Goal: Task Accomplishment & Management: Manage account settings

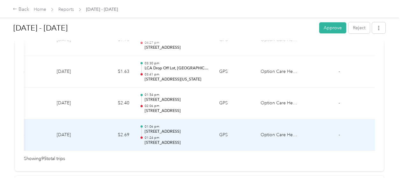
scroll to position [3087, 0]
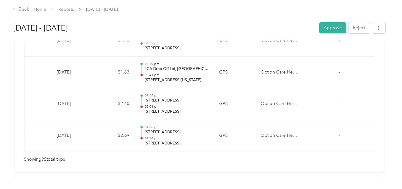
drag, startPoint x: 269, startPoint y: 118, endPoint x: 236, endPoint y: 160, distance: 53.4
click at [375, 31] on button "button" at bounding box center [378, 27] width 13 height 11
click at [391, 38] on div "Sep 1 - 30, 2025 Approve Reject Needs Approval Needs approval from Karla Smith …" at bounding box center [199, 89] width 399 height 178
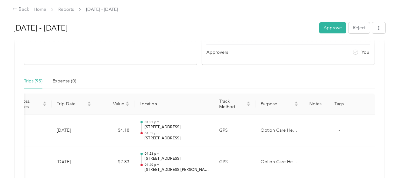
scroll to position [115, 0]
click at [330, 29] on button "Approve" at bounding box center [332, 27] width 27 height 11
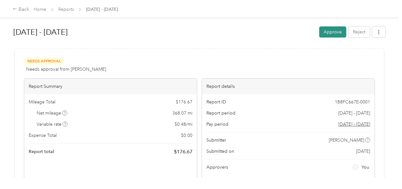
click at [330, 30] on button "Approve" at bounding box center [332, 31] width 27 height 11
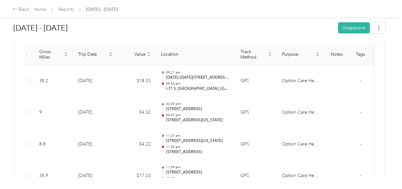
scroll to position [164, 0]
click at [38, 9] on link "Home" at bounding box center [40, 9] width 12 height 5
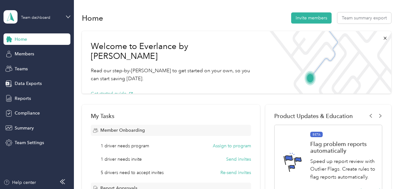
click at [29, 36] on div "Home" at bounding box center [37, 38] width 67 height 11
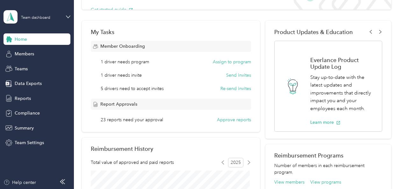
scroll to position [80, 0]
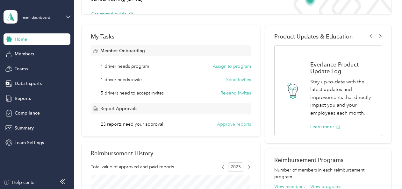
click at [233, 122] on button "Approve reports" at bounding box center [234, 124] width 34 height 7
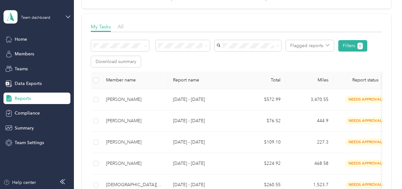
scroll to position [79, 0]
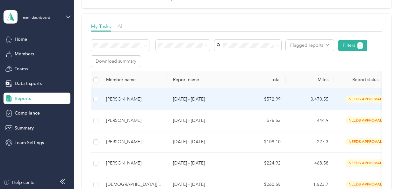
click at [124, 99] on div "[PERSON_NAME]" at bounding box center [134, 99] width 57 height 7
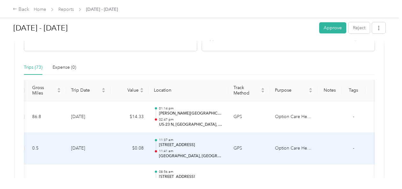
scroll to position [128, 0]
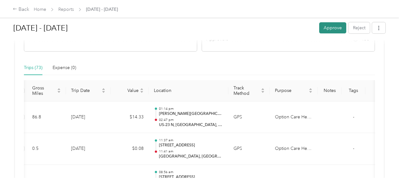
click at [329, 27] on button "Approve" at bounding box center [332, 27] width 27 height 11
click at [39, 10] on link "Home" at bounding box center [40, 9] width 12 height 5
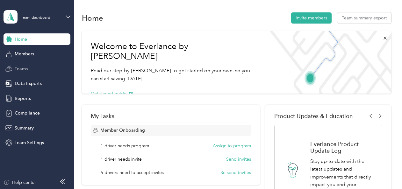
click at [25, 68] on span "Teams" at bounding box center [21, 69] width 13 height 7
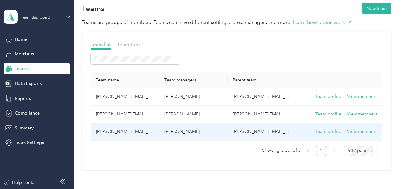
scroll to position [3, 0]
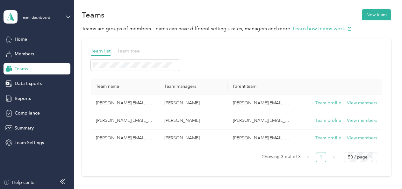
click at [131, 52] on span "Team tree" at bounding box center [128, 51] width 23 height 6
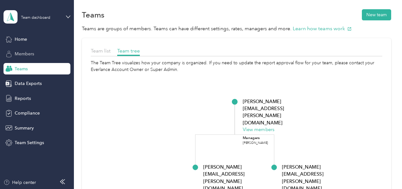
click at [25, 55] on span "Members" at bounding box center [24, 54] width 19 height 7
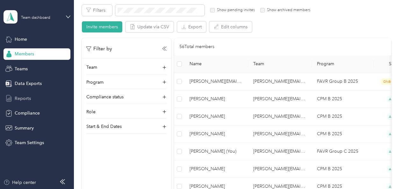
click at [23, 97] on span "Reports" at bounding box center [23, 98] width 16 height 7
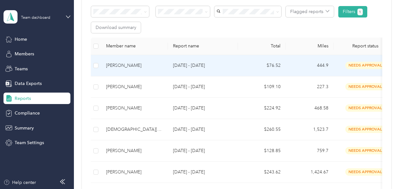
click at [191, 64] on p "[DATE] - [DATE]" at bounding box center [203, 65] width 60 height 7
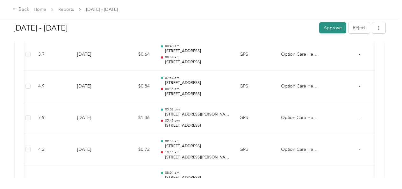
click at [325, 29] on button "Approve" at bounding box center [332, 27] width 27 height 11
click at [40, 11] on link "Home" at bounding box center [40, 9] width 12 height 5
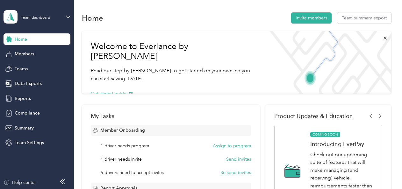
click at [17, 41] on span "Home" at bounding box center [21, 39] width 12 height 7
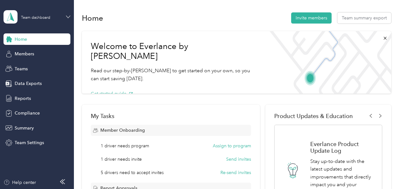
click at [69, 15] on icon at bounding box center [68, 17] width 4 height 4
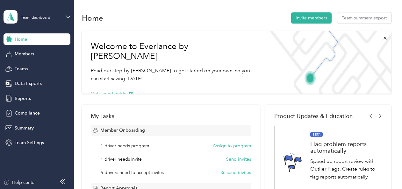
click at [38, 65] on div "Personal dashboard" at bounding box center [29, 66] width 40 height 7
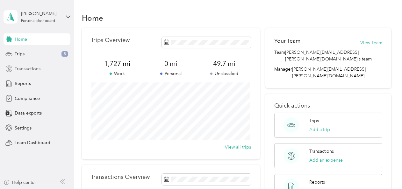
click at [20, 69] on span "Transactions" at bounding box center [28, 69] width 26 height 7
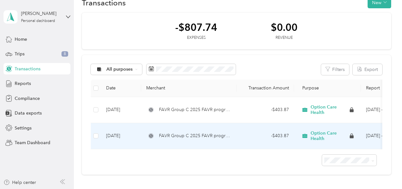
scroll to position [0, 44]
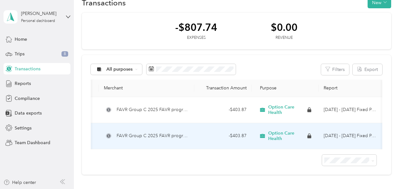
click at [342, 137] on td "Sep 1 - 30, 2025 Fixed Payment" at bounding box center [350, 136] width 64 height 26
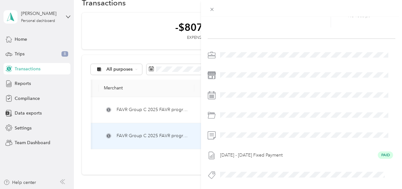
scroll to position [85, 0]
click at [140, 160] on div "This expense cannot be edited because it is either under review, approved, or p…" at bounding box center [201, 94] width 402 height 189
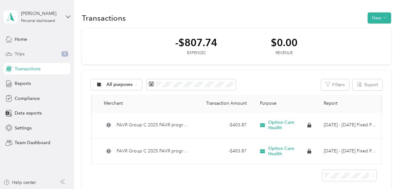
click at [22, 52] on span "Trips" at bounding box center [20, 54] width 10 height 7
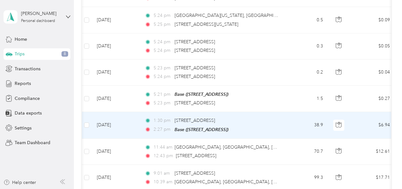
scroll to position [442, 0]
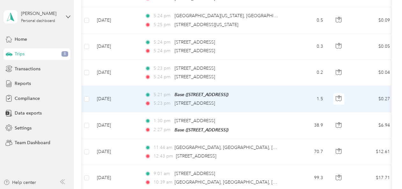
click at [118, 94] on td "Sep 25, 2025" at bounding box center [116, 99] width 48 height 26
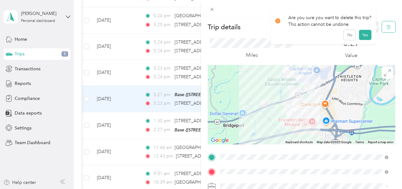
click at [386, 26] on icon "button" at bounding box center [388, 27] width 4 height 4
click at [363, 32] on button "Yes" at bounding box center [365, 35] width 12 height 10
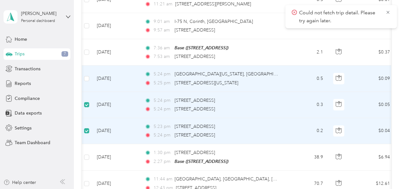
scroll to position [381, 0]
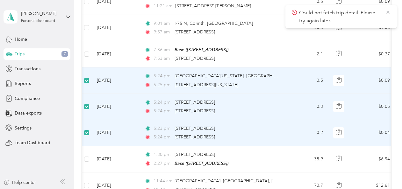
drag, startPoint x: 183, startPoint y: 90, endPoint x: 168, endPoint y: 108, distance: 23.5
click at [168, 108] on span "5:24 pm" at bounding box center [162, 111] width 18 height 7
click at [173, 108] on div "5:24 pm 1115 Louisville Rd, Frankfort, KY" at bounding box center [212, 111] width 134 height 7
click at [387, 13] on icon at bounding box center [387, 12] width 3 height 3
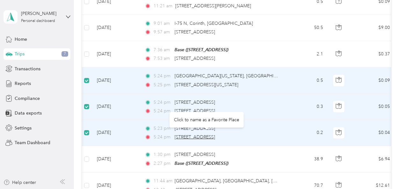
click at [188, 134] on span "1311 Louisville Rd, Frankfort, KY" at bounding box center [194, 136] width 40 height 5
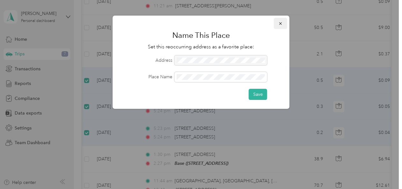
click at [283, 23] on button "button" at bounding box center [280, 23] width 13 height 11
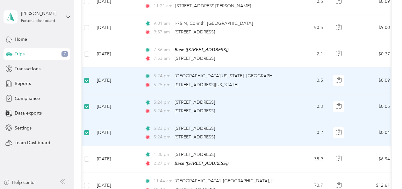
click at [110, 129] on td "Sep 25, 2025" at bounding box center [116, 133] width 48 height 26
drag, startPoint x: 110, startPoint y: 129, endPoint x: 86, endPoint y: 100, distance: 37.1
click at [86, 103] on label at bounding box center [86, 106] width 5 height 7
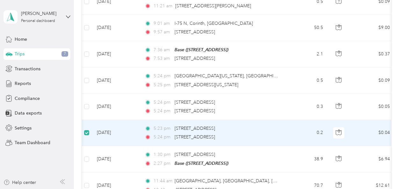
click at [113, 127] on td "Sep 25, 2025" at bounding box center [116, 133] width 48 height 26
click at [265, 134] on div "5:24 pm 1311 Louisville Rd, Frankfort, KY" at bounding box center [212, 137] width 134 height 7
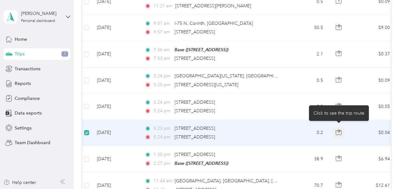
click at [341, 128] on button "button" at bounding box center [338, 132] width 11 height 11
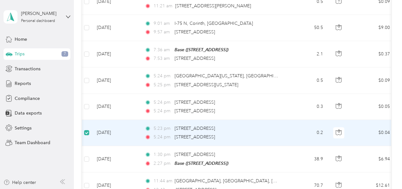
click at [268, 134] on div "5:24 pm 1311 Louisville Rd, Frankfort, KY" at bounding box center [212, 137] width 134 height 7
drag, startPoint x: 242, startPoint y: 129, endPoint x: 174, endPoint y: 125, distance: 67.6
click at [174, 126] on span "1401 Louisville Rd, Frankfort, KY" at bounding box center [194, 128] width 40 height 5
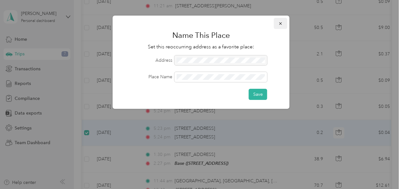
click at [279, 25] on icon "button" at bounding box center [280, 23] width 3 height 3
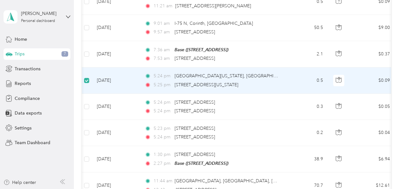
click at [128, 81] on td "Sep 25, 2025" at bounding box center [116, 80] width 48 height 26
click at [116, 75] on td "Sep 25, 2025" at bounding box center [116, 80] width 48 height 26
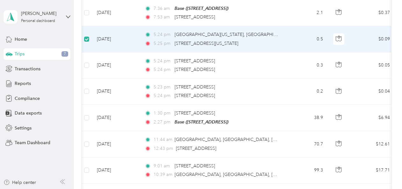
scroll to position [423, 0]
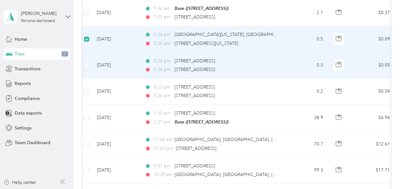
click at [134, 67] on td "Sep 25, 2025" at bounding box center [116, 66] width 48 height 26
click at [146, 67] on icon at bounding box center [148, 69] width 6 height 4
click at [146, 60] on icon at bounding box center [147, 61] width 3 height 3
click at [128, 66] on td "Sep 25, 2025" at bounding box center [116, 66] width 48 height 26
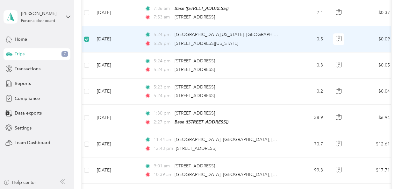
click at [125, 45] on td "Sep 25, 2025" at bounding box center [116, 39] width 48 height 26
click at [134, 37] on td "Sep 25, 2025" at bounding box center [116, 39] width 48 height 26
click at [146, 41] on icon at bounding box center [148, 43] width 6 height 4
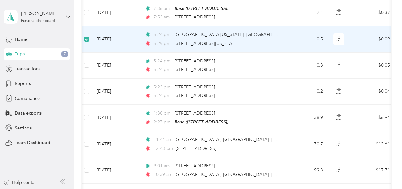
click at [136, 33] on td "Sep 25, 2025" at bounding box center [116, 39] width 48 height 26
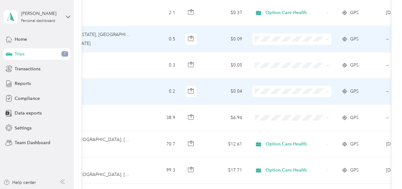
scroll to position [0, 149]
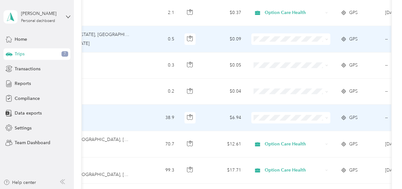
click at [327, 117] on icon at bounding box center [326, 118] width 3 height 3
click at [300, 126] on li "Option Care Health" at bounding box center [290, 125] width 79 height 11
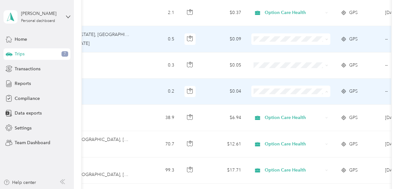
click at [217, 90] on td "$0.04" at bounding box center [224, 92] width 45 height 26
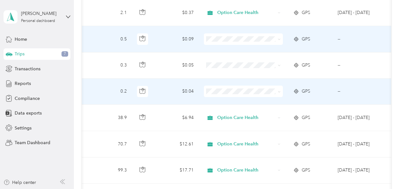
scroll to position [0, 197]
click at [340, 88] on td "--" at bounding box center [361, 92] width 58 height 26
click at [337, 88] on td "--" at bounding box center [361, 92] width 58 height 26
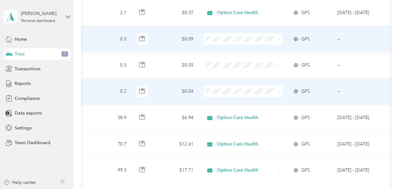
drag, startPoint x: 337, startPoint y: 88, endPoint x: 324, endPoint y: 94, distance: 13.5
click at [324, 94] on td "GPS" at bounding box center [309, 92] width 45 height 26
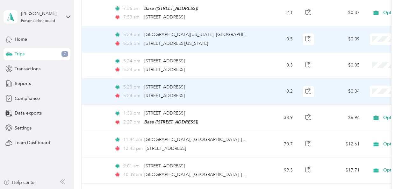
scroll to position [0, 0]
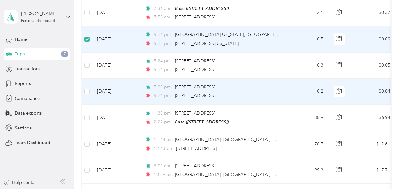
click at [176, 92] on div "1311 Louisville Rd, Frankfort, KY" at bounding box center [195, 95] width 40 height 7
click at [134, 87] on td "Sep 25, 2025" at bounding box center [116, 92] width 48 height 26
click at [107, 87] on td "Sep 25, 2025" at bounding box center [116, 92] width 48 height 26
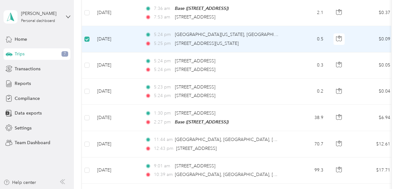
click at [121, 36] on td "Sep 25, 2025" at bounding box center [116, 39] width 48 height 26
drag, startPoint x: 121, startPoint y: 36, endPoint x: 114, endPoint y: 44, distance: 11.1
click at [114, 44] on td "Sep 25, 2025" at bounding box center [116, 39] width 48 height 26
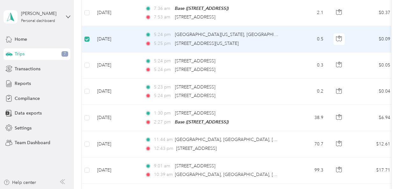
click at [138, 35] on td "Sep 25, 2025" at bounding box center [116, 39] width 48 height 26
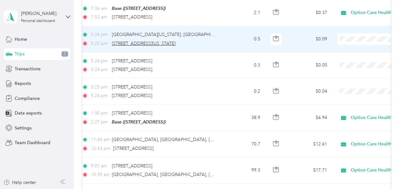
scroll to position [0, 67]
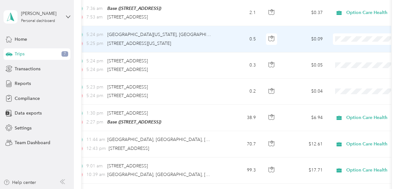
click at [259, 40] on td "0.5" at bounding box center [240, 39] width 42 height 26
click at [244, 39] on td "0.5" at bounding box center [240, 39] width 42 height 26
drag, startPoint x: 244, startPoint y: 39, endPoint x: 216, endPoint y: 41, distance: 28.7
click at [216, 41] on td "5:24 pm 1121, Louisville Road, Frankfort, Franklin County, Kentucky, 40601, USA…" at bounding box center [145, 39] width 146 height 26
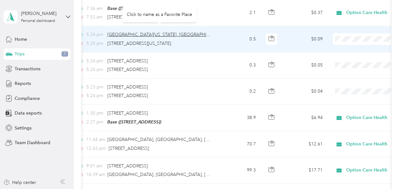
drag, startPoint x: 216, startPoint y: 41, endPoint x: 183, endPoint y: 32, distance: 33.8
click at [183, 32] on span "1121, Louisville Road, Frankfort, Franklin County, Kentucky, 40601, USA" at bounding box center [165, 34] width 117 height 5
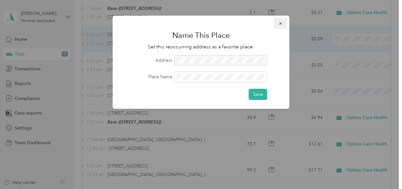
click at [279, 24] on icon "button" at bounding box center [280, 23] width 4 height 4
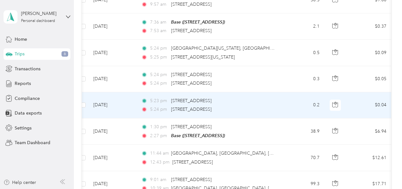
scroll to position [0, 0]
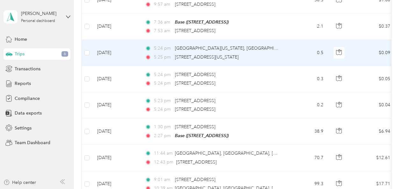
click at [296, 48] on td "0.5" at bounding box center [307, 53] width 42 height 26
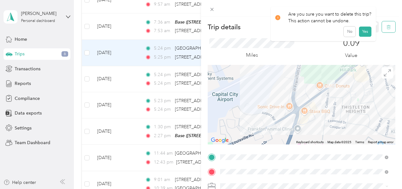
click at [386, 24] on button "button" at bounding box center [388, 26] width 13 height 11
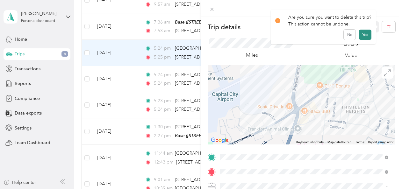
click at [363, 35] on button "Yes" at bounding box center [365, 35] width 12 height 10
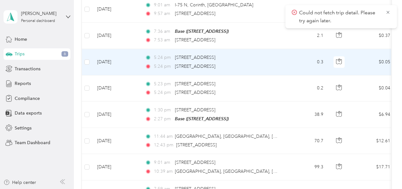
scroll to position [400, 0]
click at [295, 59] on td "0.3" at bounding box center [307, 62] width 42 height 26
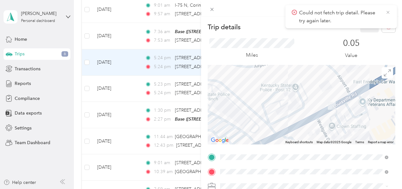
click at [386, 11] on icon at bounding box center [387, 13] width 5 height 6
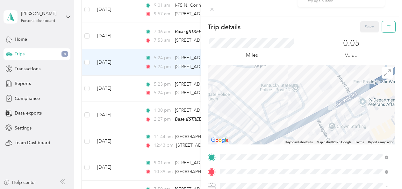
click at [386, 27] on icon "button" at bounding box center [388, 27] width 4 height 4
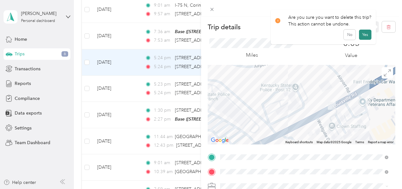
click at [364, 34] on button "Yes" at bounding box center [365, 35] width 12 height 10
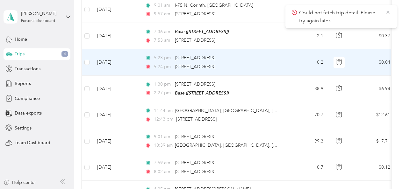
click at [290, 55] on td "0.2" at bounding box center [307, 62] width 42 height 26
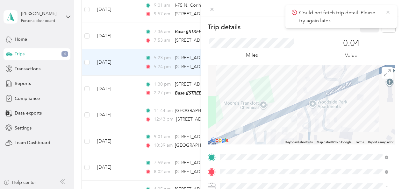
click at [387, 10] on icon at bounding box center [387, 13] width 5 height 6
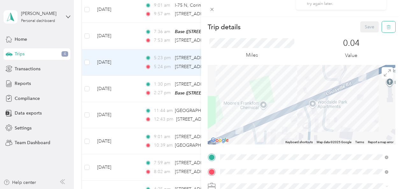
click at [386, 24] on span "button" at bounding box center [388, 26] width 4 height 5
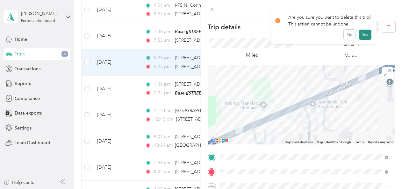
click at [365, 35] on button "Yes" at bounding box center [365, 35] width 12 height 10
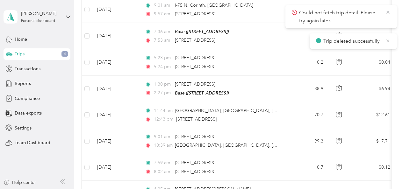
click at [387, 41] on icon at bounding box center [387, 41] width 5 height 6
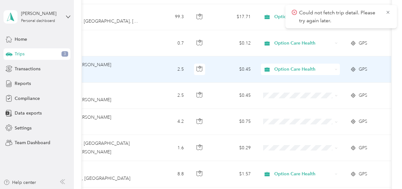
scroll to position [0, 140]
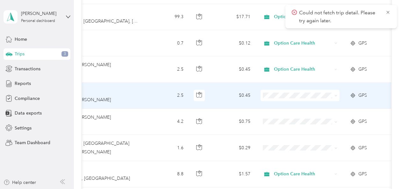
click at [337, 91] on span at bounding box center [299, 95] width 79 height 11
click at [334, 94] on icon at bounding box center [335, 95] width 3 height 3
click at [314, 100] on span "Option Care Health" at bounding box center [305, 103] width 59 height 7
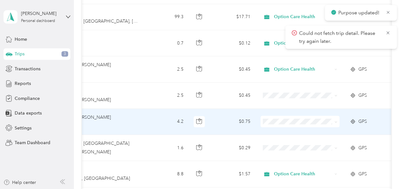
click at [336, 121] on icon at bounding box center [335, 122] width 3 height 3
click at [315, 128] on span "Option Care Health" at bounding box center [305, 127] width 59 height 7
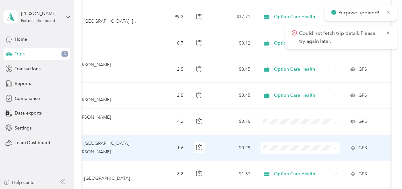
click at [336, 147] on icon at bounding box center [335, 148] width 3 height 3
click at [310, 156] on li "Option Care Health" at bounding box center [299, 153] width 79 height 11
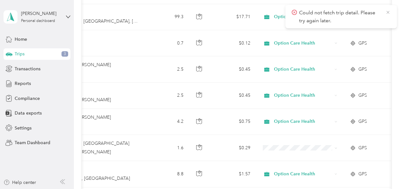
click at [388, 12] on icon at bounding box center [387, 13] width 5 height 6
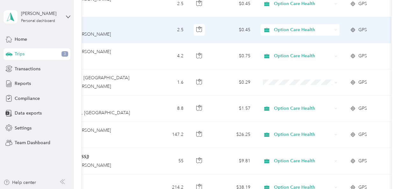
scroll to position [564, 0]
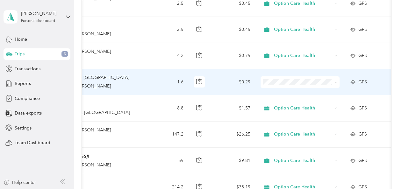
click at [337, 76] on span at bounding box center [299, 81] width 79 height 11
click at [334, 81] on icon at bounding box center [335, 82] width 3 height 3
click at [315, 88] on span "Option Care Health" at bounding box center [305, 89] width 59 height 7
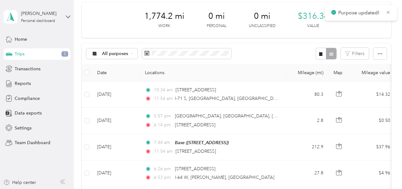
scroll to position [0, 0]
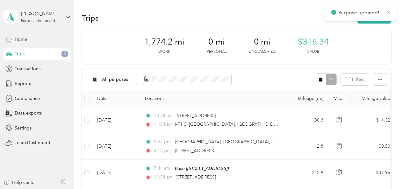
click at [25, 39] on span "Home" at bounding box center [21, 39] width 12 height 7
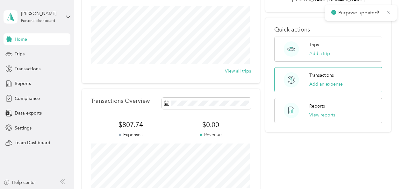
scroll to position [76, 0]
click at [16, 54] on span "Trips" at bounding box center [20, 54] width 10 height 7
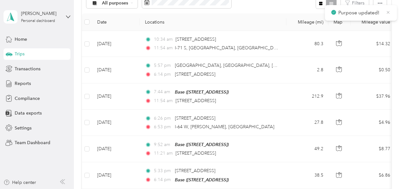
click at [389, 10] on icon at bounding box center [387, 13] width 5 height 6
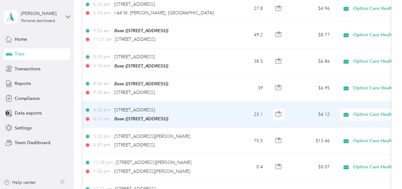
scroll to position [0, 60]
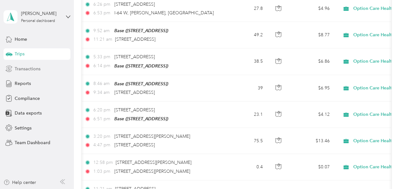
click at [20, 69] on span "Transactions" at bounding box center [28, 69] width 26 height 7
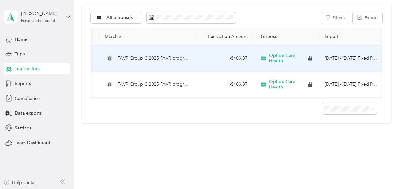
scroll to position [0, 44]
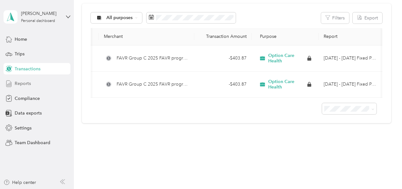
click at [23, 83] on span "Reports" at bounding box center [23, 83] width 16 height 7
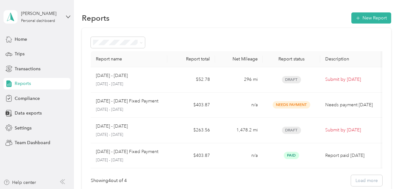
click at [23, 83] on span "Reports" at bounding box center [23, 83] width 16 height 7
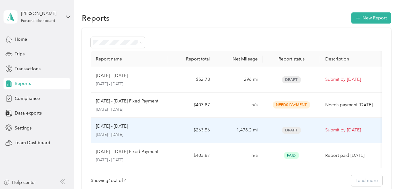
click at [210, 130] on td "$263.56" at bounding box center [191, 130] width 48 height 25
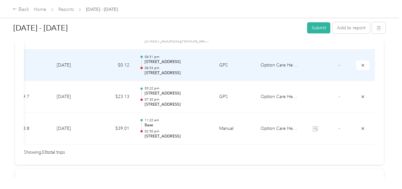
scroll to position [1139, 0]
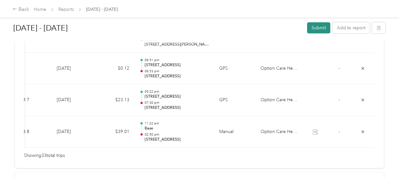
click at [316, 27] on button "Submit" at bounding box center [318, 27] width 23 height 11
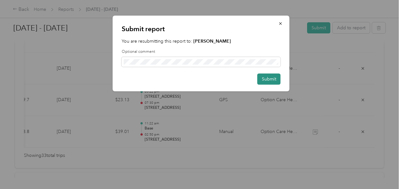
click at [272, 81] on button "Submit" at bounding box center [268, 79] width 23 height 11
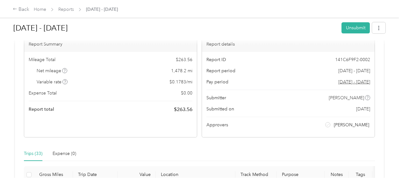
scroll to position [0, 0]
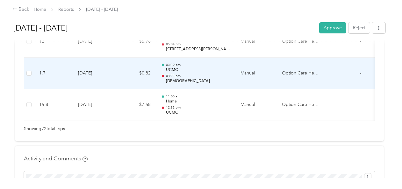
scroll to position [2390, 0]
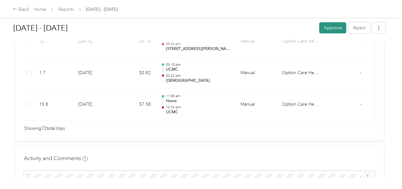
click at [332, 28] on button "Approve" at bounding box center [332, 27] width 27 height 11
click at [40, 11] on link "Home" at bounding box center [40, 9] width 12 height 5
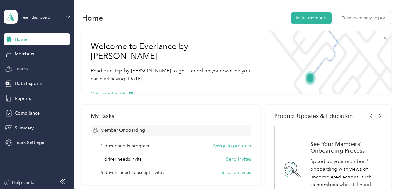
click at [27, 66] on span "Teams" at bounding box center [21, 69] width 13 height 7
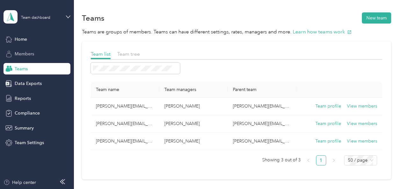
click at [25, 53] on span "Members" at bounding box center [24, 54] width 19 height 7
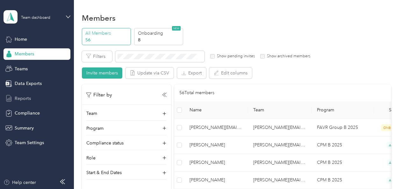
click at [23, 99] on span "Reports" at bounding box center [23, 98] width 16 height 7
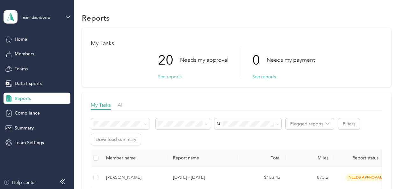
click at [173, 74] on button "See reports" at bounding box center [170, 77] width 24 height 7
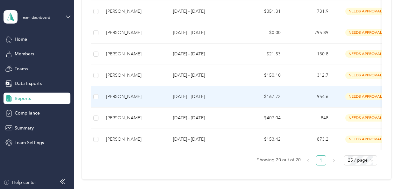
scroll to position [444, 0]
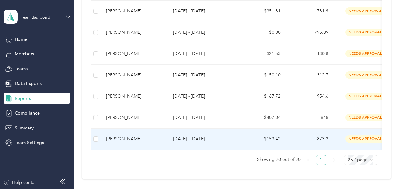
click at [131, 138] on div "[PERSON_NAME]" at bounding box center [134, 139] width 57 height 7
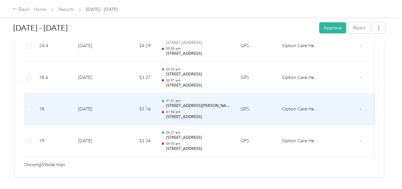
scroll to position [1815, 0]
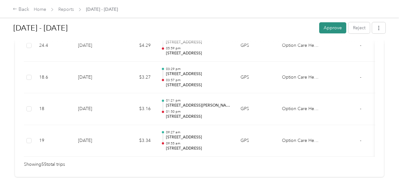
click at [331, 27] on button "Approve" at bounding box center [332, 27] width 27 height 11
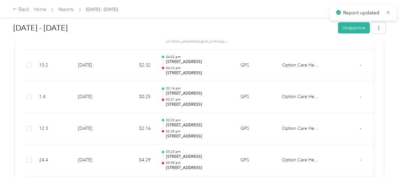
scroll to position [1699, 0]
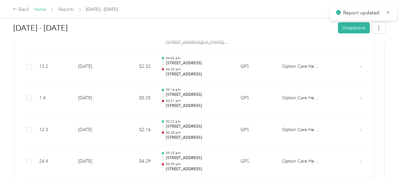
click at [38, 9] on link "Home" at bounding box center [40, 9] width 12 height 5
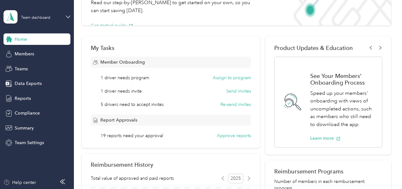
scroll to position [69, 0]
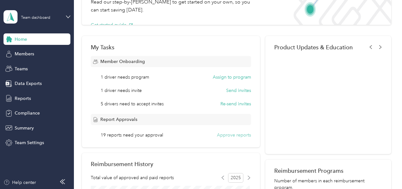
click at [229, 135] on button "Approve reports" at bounding box center [234, 135] width 34 height 7
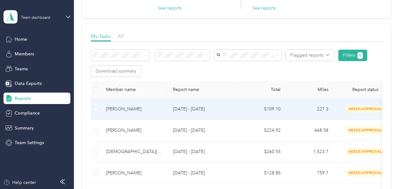
click at [122, 108] on div "[PERSON_NAME]" at bounding box center [134, 109] width 57 height 7
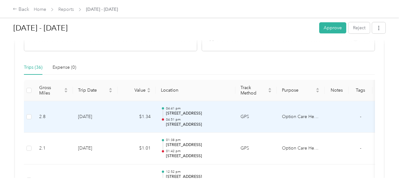
scroll to position [128, 0]
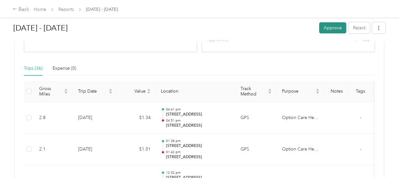
click at [329, 28] on button "Approve" at bounding box center [332, 27] width 27 height 11
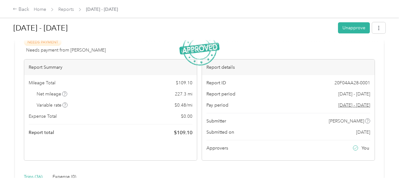
scroll to position [0, 0]
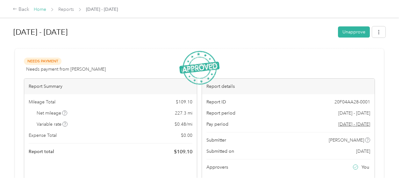
click at [41, 10] on link "Home" at bounding box center [40, 9] width 12 height 5
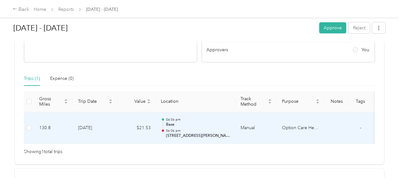
scroll to position [117, 0]
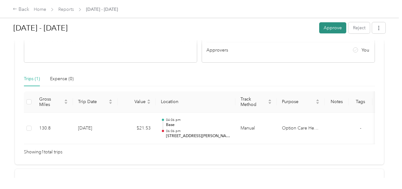
click at [329, 27] on button "Approve" at bounding box center [332, 27] width 27 height 11
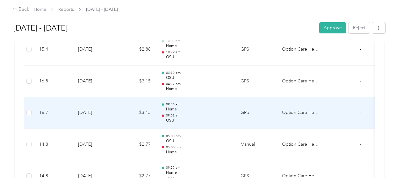
scroll to position [291, 0]
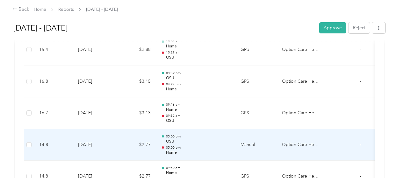
click at [208, 129] on td "05:00 pm OSU 05:00 pm Home" at bounding box center [196, 145] width 80 height 32
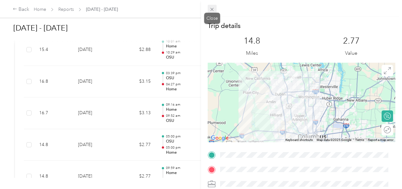
click at [211, 9] on icon at bounding box center [211, 9] width 3 height 3
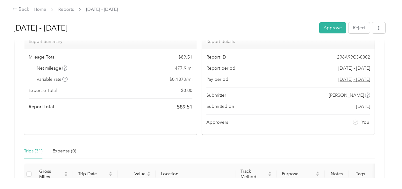
scroll to position [43, 0]
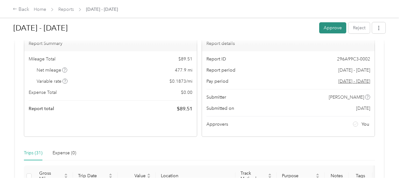
click at [330, 27] on button "Approve" at bounding box center [332, 27] width 27 height 11
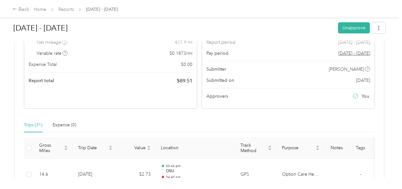
scroll to position [0, 0]
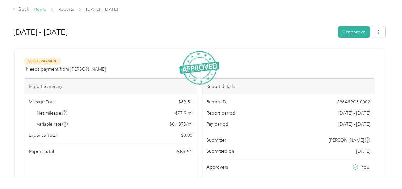
click at [40, 9] on link "Home" at bounding box center [40, 9] width 12 height 5
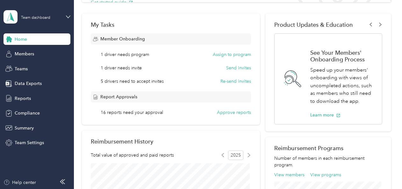
scroll to position [92, 0]
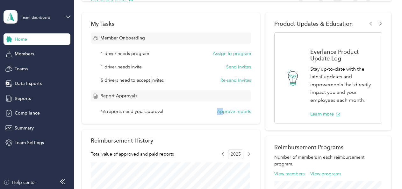
drag, startPoint x: 222, startPoint y: 115, endPoint x: 181, endPoint y: 117, distance: 40.5
click at [181, 117] on div "My Tasks Member Onboarding 1 driver needs program Assign to program 1 driver ne…" at bounding box center [171, 67] width 178 height 111
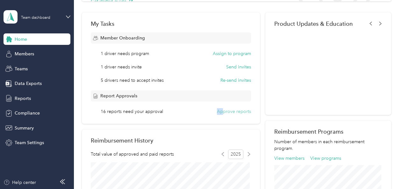
click at [237, 109] on button "Approve reports" at bounding box center [234, 111] width 34 height 7
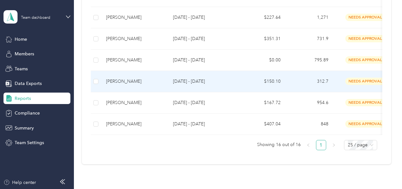
scroll to position [374, 0]
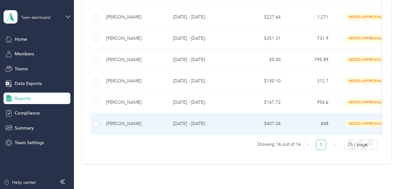
click at [195, 123] on p "[DATE] - [DATE]" at bounding box center [203, 123] width 60 height 7
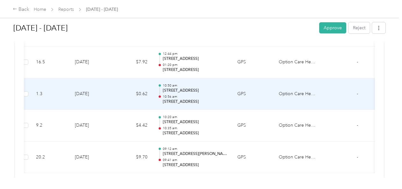
scroll to position [3195, 0]
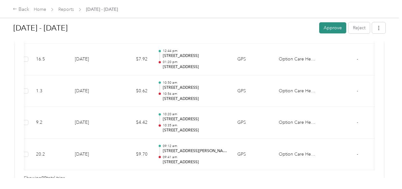
click at [330, 26] on button "Approve" at bounding box center [332, 27] width 27 height 11
click at [40, 10] on link "Home" at bounding box center [40, 9] width 12 height 5
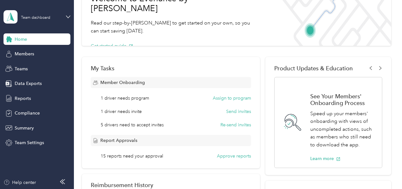
scroll to position [50, 0]
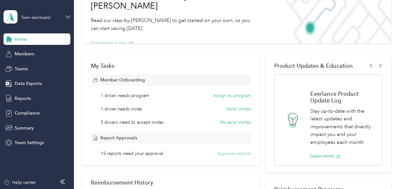
click at [234, 153] on button "Approve reports" at bounding box center [234, 153] width 34 height 7
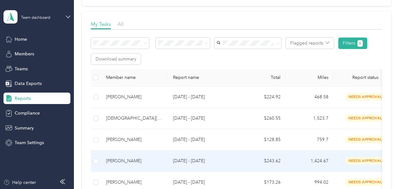
scroll to position [83, 0]
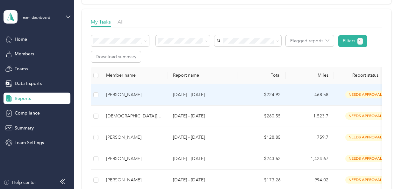
click at [198, 96] on p "[DATE] - [DATE]" at bounding box center [203, 94] width 60 height 7
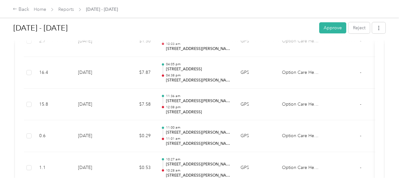
scroll to position [743, 0]
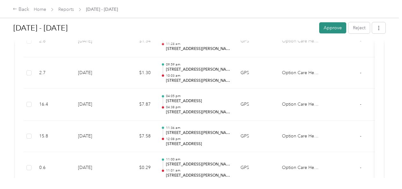
click at [329, 30] on button "Approve" at bounding box center [332, 27] width 27 height 11
click at [40, 11] on link "Home" at bounding box center [40, 9] width 12 height 5
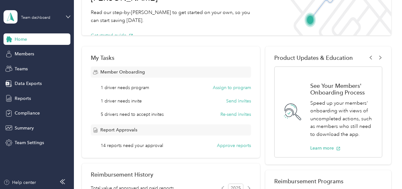
scroll to position [61, 0]
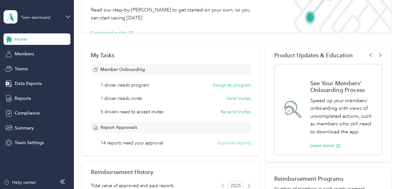
click at [236, 143] on button "Approve reports" at bounding box center [234, 143] width 34 height 7
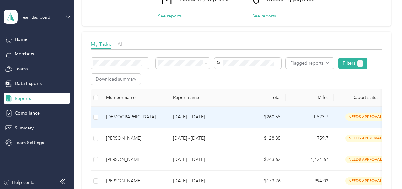
click at [195, 116] on p "[DATE] - [DATE]" at bounding box center [203, 117] width 60 height 7
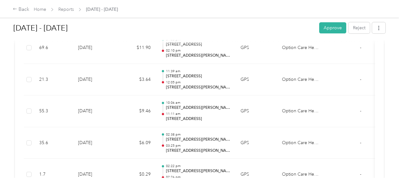
scroll to position [292, 0]
click at [324, 27] on button "Approve" at bounding box center [332, 27] width 27 height 11
click at [44, 10] on link "Home" at bounding box center [40, 9] width 12 height 5
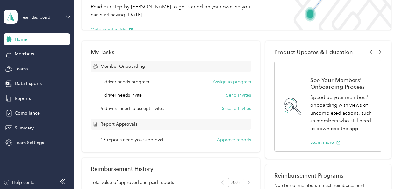
scroll to position [65, 0]
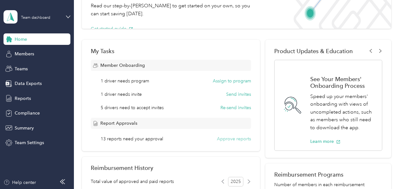
click at [236, 138] on button "Approve reports" at bounding box center [234, 139] width 34 height 7
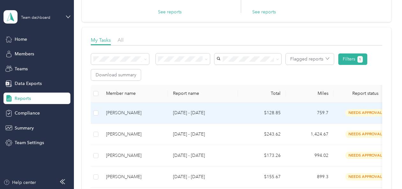
click at [201, 115] on p "[DATE] - [DATE]" at bounding box center [203, 113] width 60 height 7
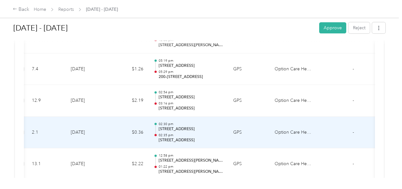
scroll to position [2139, 0]
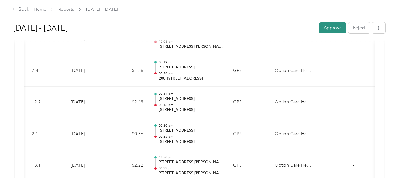
click at [325, 27] on button "Approve" at bounding box center [332, 27] width 27 height 11
click at [40, 11] on link "Home" at bounding box center [40, 9] width 12 height 5
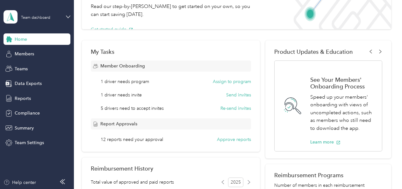
scroll to position [65, 0]
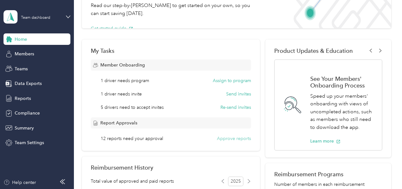
click at [232, 139] on button "Approve reports" at bounding box center [234, 138] width 34 height 7
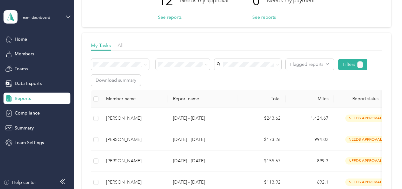
scroll to position [73, 0]
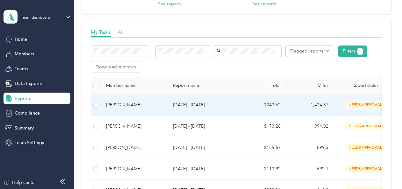
click at [191, 104] on p "[DATE] - [DATE]" at bounding box center [203, 105] width 60 height 7
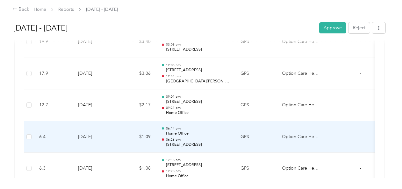
scroll to position [805, 0]
click at [212, 145] on td "06:14 pm Home Office 06:26 pm [STREET_ADDRESS]" at bounding box center [196, 138] width 80 height 32
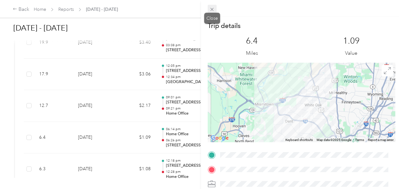
click at [213, 10] on icon at bounding box center [211, 9] width 5 height 5
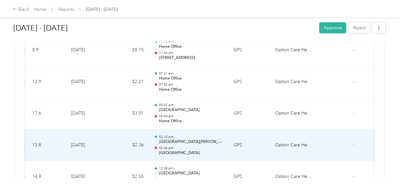
scroll to position [1300, 0]
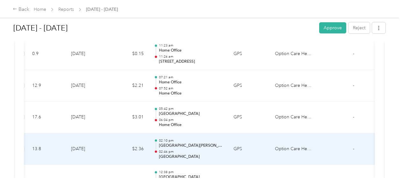
drag, startPoint x: 245, startPoint y: 125, endPoint x: 211, endPoint y: 156, distance: 46.2
click at [211, 156] on td "02:10 pm [GEOGRAPHIC_DATA][PERSON_NAME] 02:46 pm [GEOGRAPHIC_DATA]" at bounding box center [189, 149] width 80 height 32
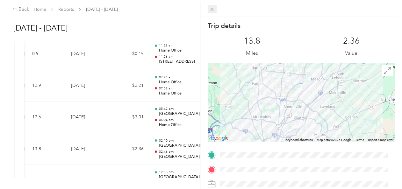
click at [211, 9] on icon at bounding box center [211, 9] width 3 height 3
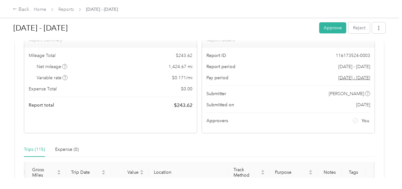
scroll to position [46, 0]
click at [359, 27] on button "Reject" at bounding box center [358, 27] width 21 height 11
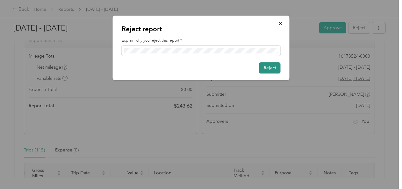
click at [271, 69] on button "Reject" at bounding box center [269, 67] width 21 height 11
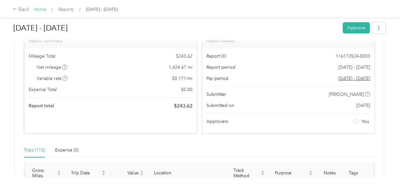
click at [38, 11] on link "Home" at bounding box center [40, 9] width 12 height 5
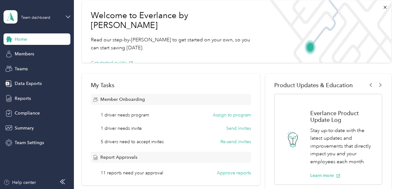
scroll to position [30, 0]
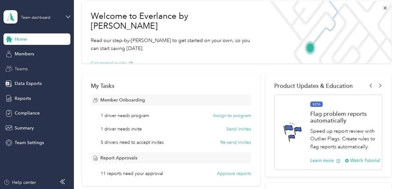
click at [24, 68] on span "Teams" at bounding box center [21, 69] width 13 height 7
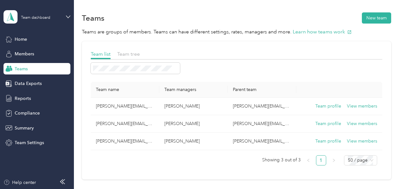
click at [26, 47] on div "Home Members Teams Data Exports Reports Compliance Summary Team Settings" at bounding box center [37, 90] width 67 height 115
click at [28, 55] on span "Members" at bounding box center [24, 54] width 19 height 7
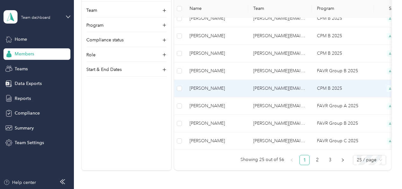
scroll to position [408, 0]
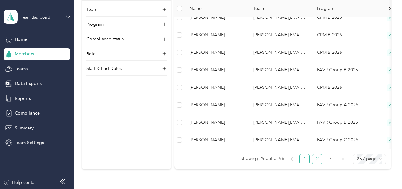
click at [315, 162] on link "2" at bounding box center [317, 159] width 10 height 10
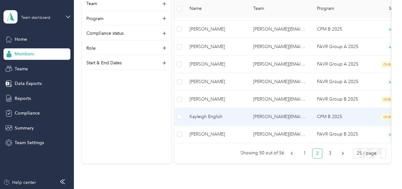
scroll to position [461, 0]
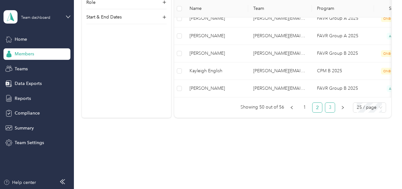
click at [329, 108] on link "3" at bounding box center [330, 108] width 10 height 10
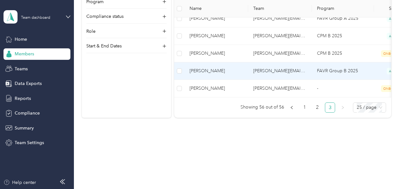
click at [285, 67] on td "[PERSON_NAME][EMAIL_ADDRESS][PERSON_NAME][DOMAIN_NAME]" at bounding box center [280, 71] width 64 height 18
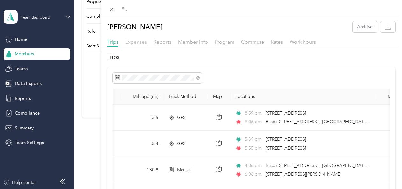
click at [139, 43] on span "Expenses" at bounding box center [136, 42] width 22 height 6
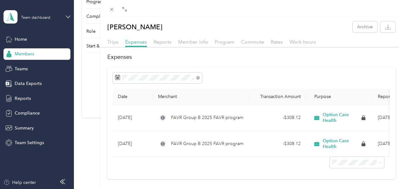
drag, startPoint x: 269, startPoint y: 8, endPoint x: 225, endPoint y: 12, distance: 43.8
click at [225, 12] on div at bounding box center [251, 8] width 301 height 17
click at [248, 56] on h2 "Expenses" at bounding box center [251, 57] width 288 height 9
click at [124, 10] on icon at bounding box center [124, 9] width 5 height 5
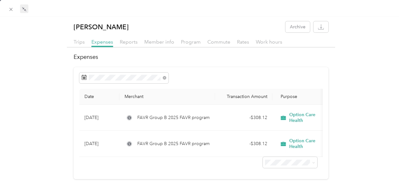
click at [25, 9] on icon at bounding box center [24, 9] width 5 height 5
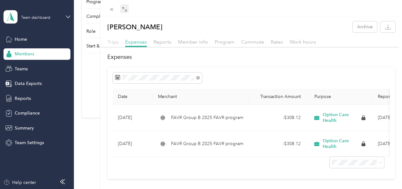
click at [114, 41] on span "Trips" at bounding box center [112, 42] width 11 height 6
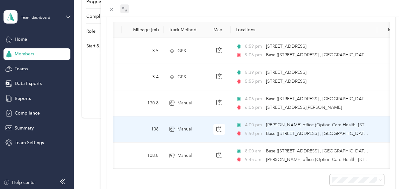
scroll to position [0, 42]
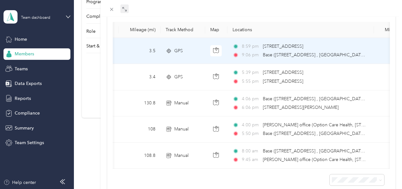
click at [343, 52] on span "Base ([STREET_ADDRESS] , [GEOGRAPHIC_DATA], [GEOGRAPHIC_DATA])" at bounding box center [339, 54] width 152 height 5
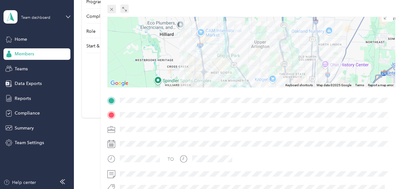
click at [112, 10] on icon at bounding box center [111, 9] width 5 height 5
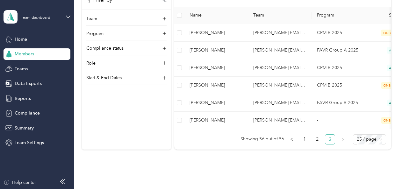
scroll to position [96, 0]
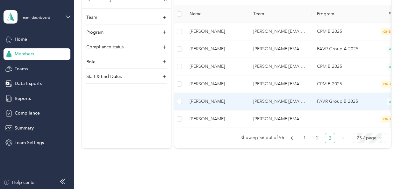
click at [211, 102] on span "[PERSON_NAME]" at bounding box center [215, 101] width 53 height 7
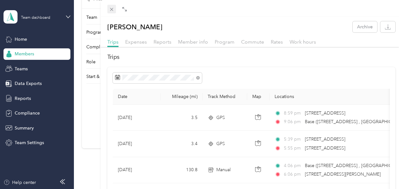
click at [113, 8] on icon at bounding box center [111, 9] width 3 height 3
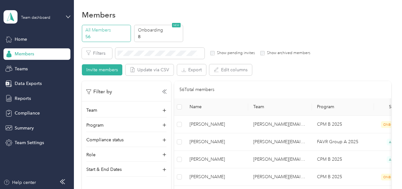
scroll to position [3, 0]
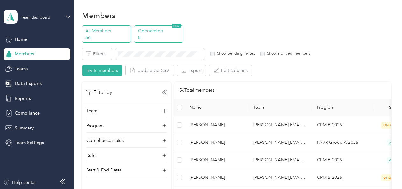
click at [144, 31] on p "Onboarding" at bounding box center [159, 30] width 43 height 7
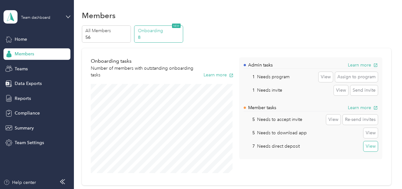
click at [365, 145] on button "View" at bounding box center [370, 146] width 14 height 10
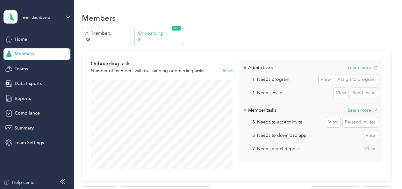
click at [371, 149] on button "Clear" at bounding box center [369, 149] width 15 height 10
click at [365, 136] on button "View" at bounding box center [370, 136] width 14 height 10
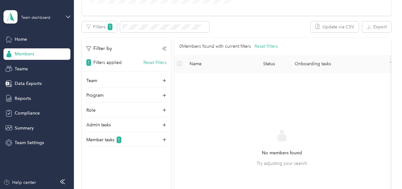
scroll to position [166, 0]
click at [96, 139] on p "Member tasks" at bounding box center [100, 139] width 28 height 7
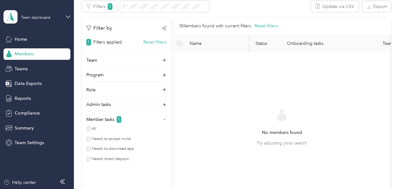
scroll to position [0, 0]
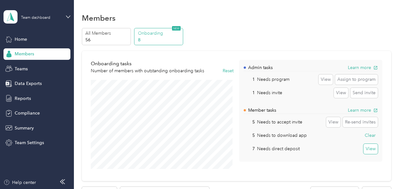
click at [364, 145] on button "View" at bounding box center [370, 149] width 14 height 10
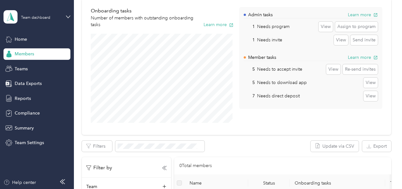
scroll to position [52, 0]
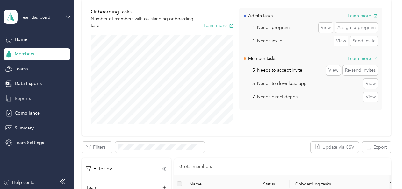
click at [23, 95] on span "Reports" at bounding box center [23, 98] width 16 height 7
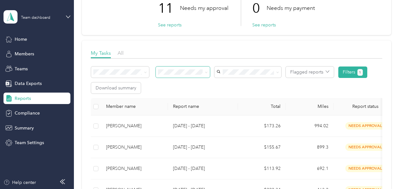
click at [171, 76] on span at bounding box center [183, 72] width 54 height 11
click at [234, 86] on div "Flagged reports Filters 1 Download summary" at bounding box center [236, 80] width 291 height 27
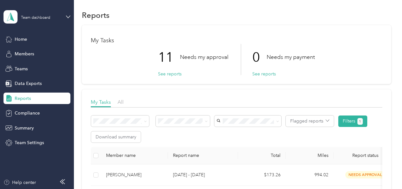
scroll to position [2, 0]
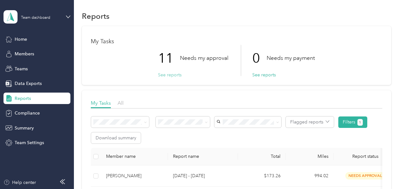
click at [160, 76] on button "See reports" at bounding box center [170, 75] width 24 height 7
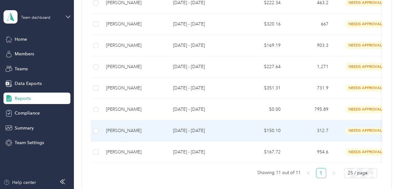
scroll to position [246, 0]
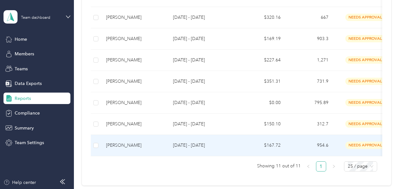
click at [186, 145] on p "[DATE] - [DATE]" at bounding box center [203, 145] width 60 height 7
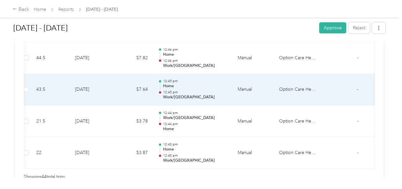
scroll to position [1455, 0]
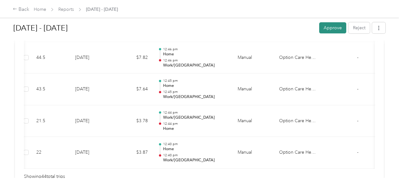
click at [324, 29] on button "Approve" at bounding box center [332, 27] width 27 height 11
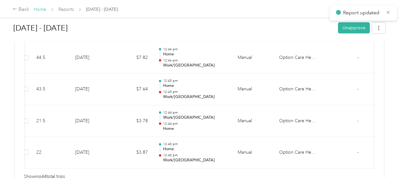
click at [41, 10] on link "Home" at bounding box center [40, 9] width 12 height 5
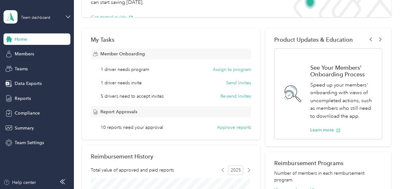
scroll to position [79, 0]
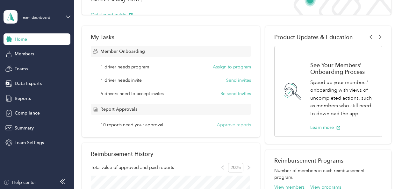
drag, startPoint x: 166, startPoint y: 118, endPoint x: 227, endPoint y: 126, distance: 61.0
click at [227, 126] on button "Approve reports" at bounding box center [234, 125] width 34 height 7
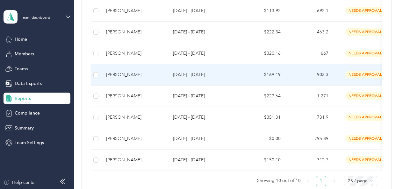
scroll to position [217, 0]
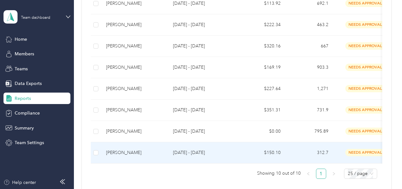
click at [188, 152] on p "[DATE] - [DATE]" at bounding box center [203, 152] width 60 height 7
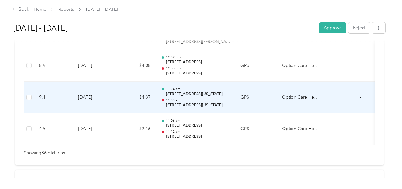
scroll to position [1225, 0]
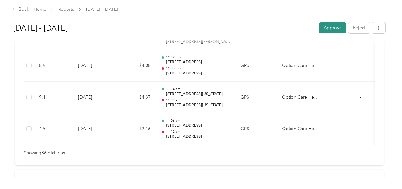
click at [333, 27] on button "Approve" at bounding box center [332, 27] width 27 height 11
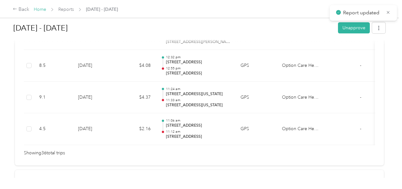
click at [37, 12] on link "Home" at bounding box center [40, 9] width 12 height 5
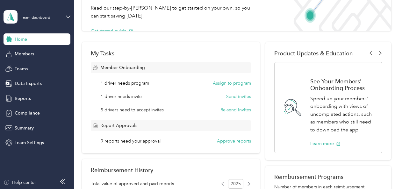
scroll to position [64, 0]
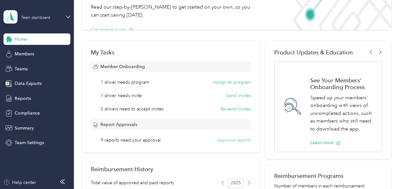
click at [226, 141] on button "Approve reports" at bounding box center [234, 140] width 34 height 7
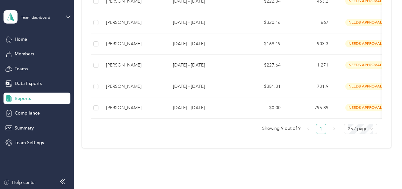
scroll to position [241, 0]
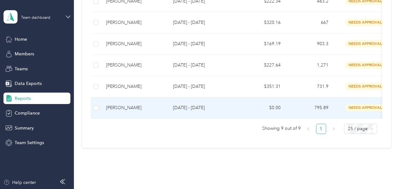
click at [187, 108] on p "[DATE] - [DATE]" at bounding box center [203, 107] width 60 height 7
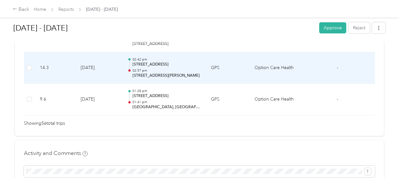
scroll to position [1886, 0]
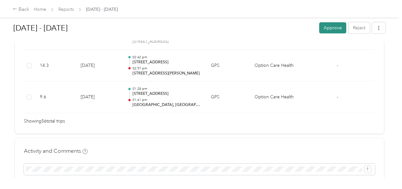
click at [323, 27] on button "Approve" at bounding box center [332, 27] width 27 height 11
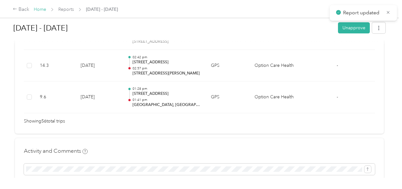
click at [39, 10] on link "Home" at bounding box center [40, 9] width 12 height 5
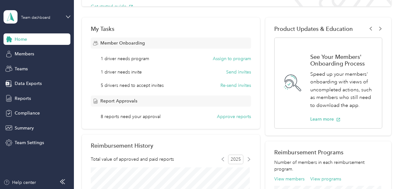
scroll to position [89, 0]
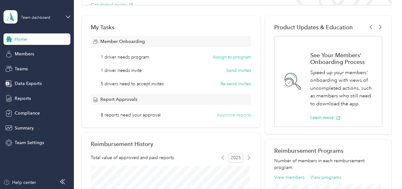
click at [225, 115] on button "Approve reports" at bounding box center [234, 115] width 34 height 7
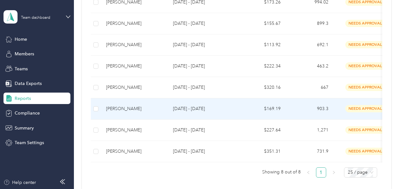
scroll to position [176, 0]
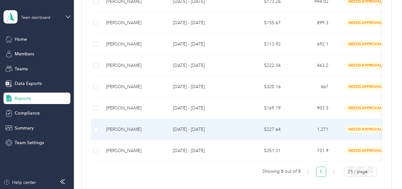
click at [183, 129] on p "[DATE] - [DATE]" at bounding box center [203, 129] width 60 height 7
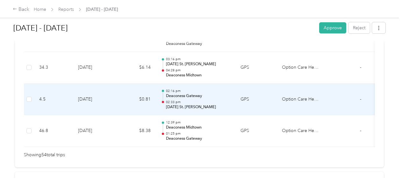
scroll to position [1794, 0]
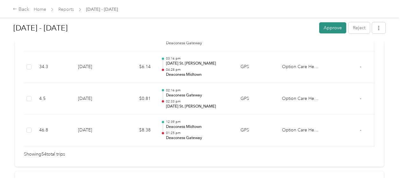
click at [334, 26] on button "Approve" at bounding box center [332, 27] width 27 height 11
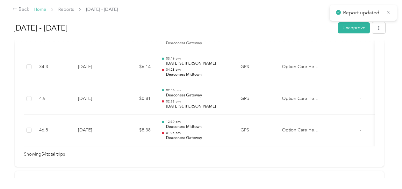
click at [38, 10] on link "Home" at bounding box center [40, 9] width 12 height 5
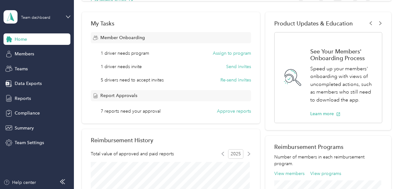
scroll to position [93, 0]
click at [225, 111] on button "Approve reports" at bounding box center [234, 111] width 34 height 7
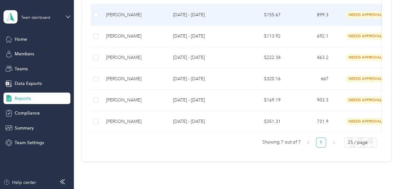
scroll to position [185, 0]
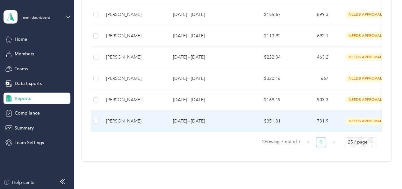
click at [188, 120] on p "[DATE] - [DATE]" at bounding box center [203, 121] width 60 height 7
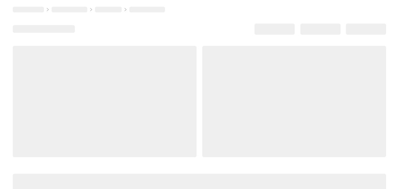
click at [188, 120] on div at bounding box center [105, 101] width 184 height 111
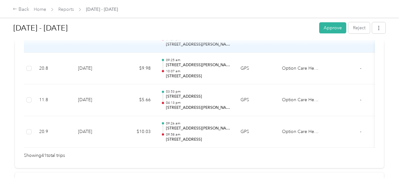
scroll to position [1392, 0]
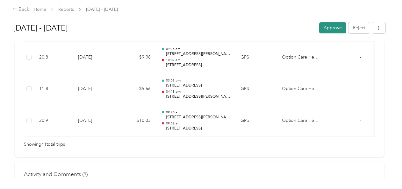
click at [322, 29] on button "Approve" at bounding box center [332, 27] width 27 height 11
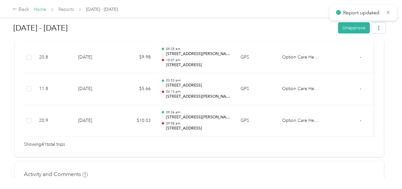
click at [42, 7] on link "Home" at bounding box center [40, 9] width 12 height 5
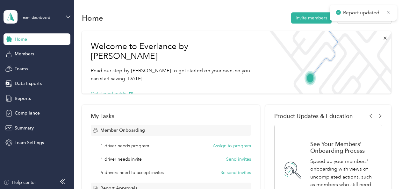
drag, startPoint x: 42, startPoint y: 7, endPoint x: 176, endPoint y: 116, distance: 172.7
click at [176, 116] on section "Team dashboard Home Members Teams Data Exports Reports Compliance Summary Team …" at bounding box center [199, 94] width 399 height 189
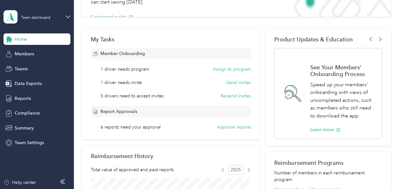
scroll to position [77, 0]
click at [234, 127] on button "Approve reports" at bounding box center [234, 127] width 34 height 7
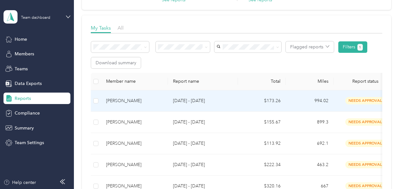
click at [181, 99] on p "[DATE] - [DATE]" at bounding box center [203, 100] width 60 height 7
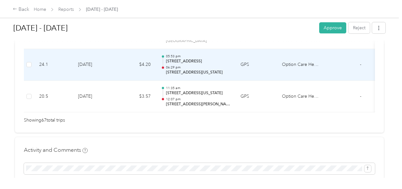
scroll to position [2240, 0]
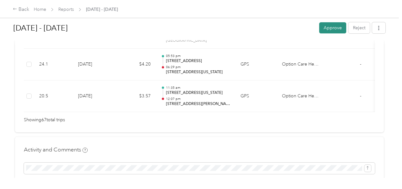
click at [334, 29] on button "Approve" at bounding box center [332, 27] width 27 height 11
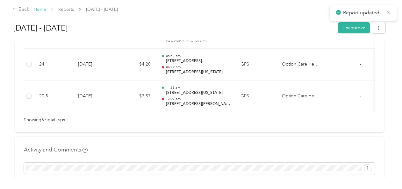
click at [38, 11] on link "Home" at bounding box center [40, 9] width 12 height 5
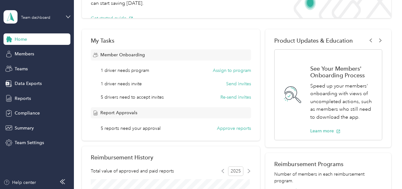
scroll to position [76, 0]
click at [220, 129] on button "Approve reports" at bounding box center [234, 128] width 34 height 7
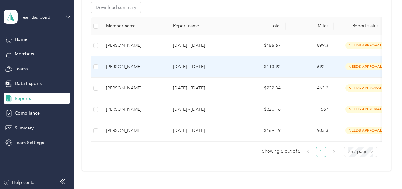
scroll to position [133, 0]
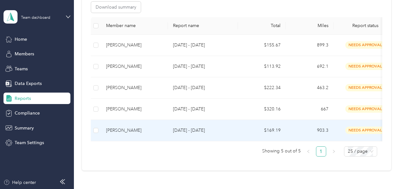
click at [191, 128] on p "[DATE] - [DATE]" at bounding box center [203, 130] width 60 height 7
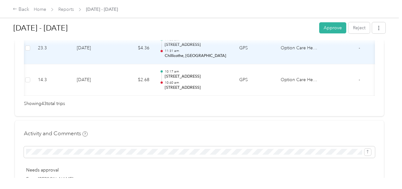
scroll to position [1496, 0]
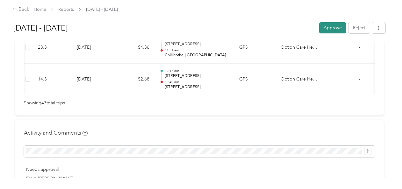
click at [329, 27] on button "Approve" at bounding box center [332, 27] width 27 height 11
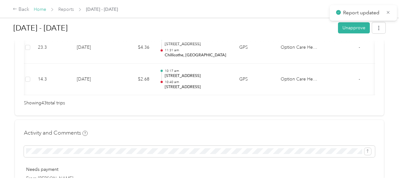
click at [42, 10] on link "Home" at bounding box center [40, 9] width 12 height 5
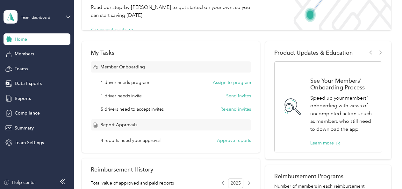
scroll to position [64, 0]
click at [236, 138] on button "Approve reports" at bounding box center [234, 140] width 34 height 7
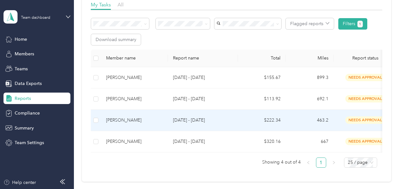
scroll to position [101, 0]
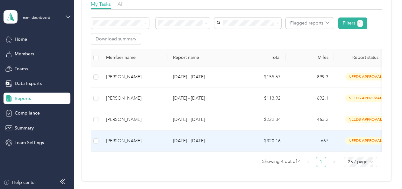
click at [193, 139] on p "[DATE] - [DATE]" at bounding box center [203, 141] width 60 height 7
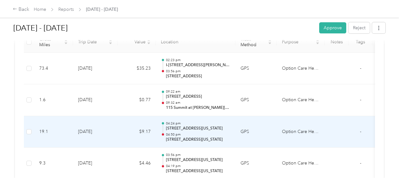
scroll to position [177, 0]
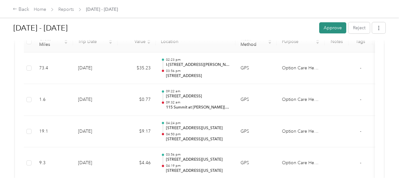
click at [327, 30] on button "Approve" at bounding box center [332, 27] width 27 height 11
click at [43, 9] on link "Home" at bounding box center [40, 9] width 12 height 5
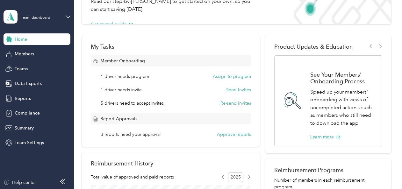
scroll to position [70, 0]
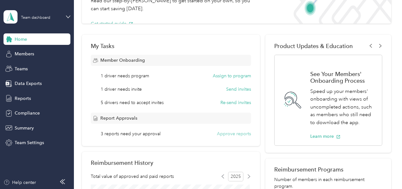
click at [232, 134] on button "Approve reports" at bounding box center [234, 134] width 34 height 7
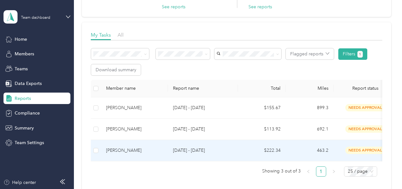
click at [192, 151] on p "[DATE] - [DATE]" at bounding box center [203, 150] width 60 height 7
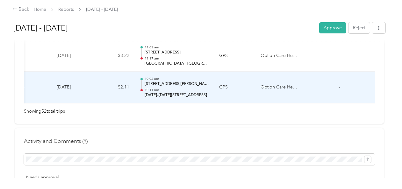
scroll to position [1774, 0]
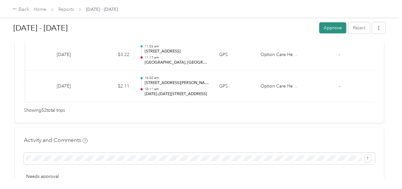
click at [329, 29] on button "Approve" at bounding box center [332, 27] width 27 height 11
click at [41, 11] on link "Home" at bounding box center [40, 9] width 12 height 5
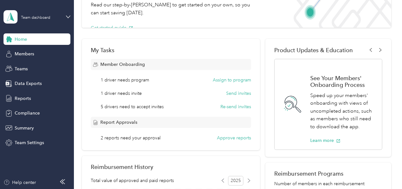
scroll to position [68, 0]
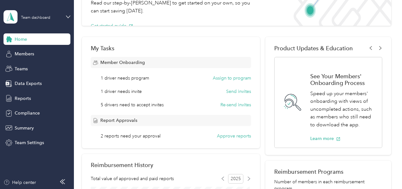
click at [230, 139] on div "My Tasks Member Onboarding 1 driver needs program Assign to program 1 driver ne…" at bounding box center [171, 92] width 178 height 111
click at [229, 138] on button "Approve reports" at bounding box center [234, 136] width 34 height 7
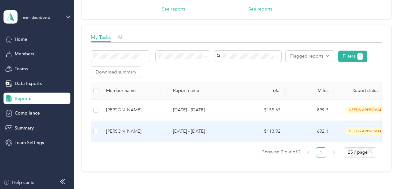
click at [190, 132] on p "[DATE] - [DATE]" at bounding box center [203, 131] width 60 height 7
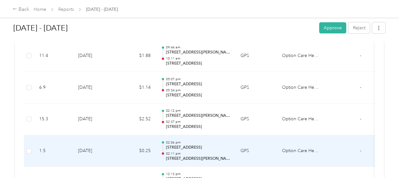
scroll to position [1615, 0]
click at [305, 140] on td "Option Care Health" at bounding box center [301, 151] width 48 height 32
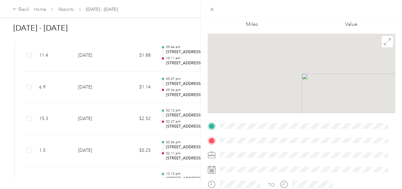
scroll to position [33, 0]
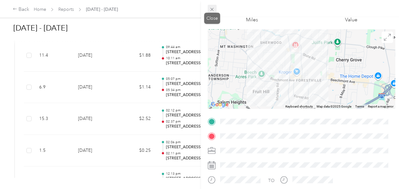
click at [212, 9] on icon at bounding box center [211, 9] width 3 height 3
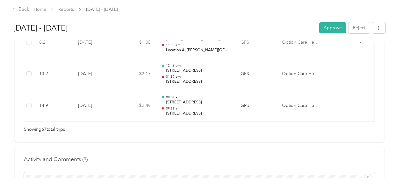
scroll to position [2231, 0]
click at [333, 27] on button "Approve" at bounding box center [332, 27] width 27 height 11
click at [37, 8] on link "Home" at bounding box center [40, 9] width 12 height 5
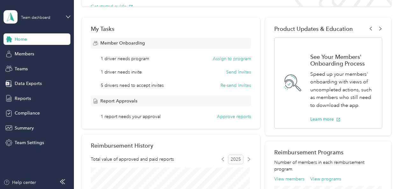
scroll to position [88, 0]
click at [227, 117] on button "Approve reports" at bounding box center [234, 116] width 34 height 7
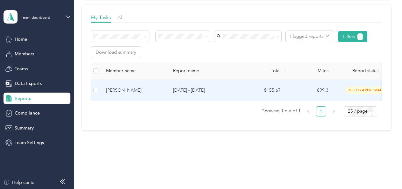
click at [191, 88] on p "[DATE] - [DATE]" at bounding box center [203, 90] width 60 height 7
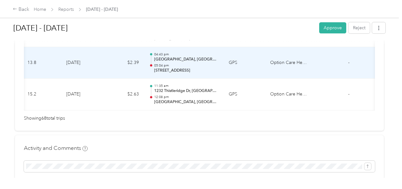
scroll to position [2278, 0]
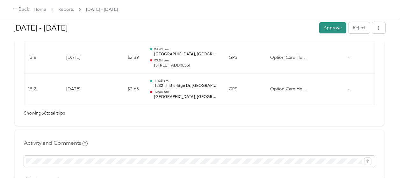
click at [327, 28] on button "Approve" at bounding box center [332, 27] width 27 height 11
click at [39, 9] on link "Home" at bounding box center [40, 9] width 12 height 5
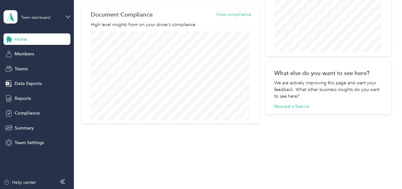
scroll to position [339, 0]
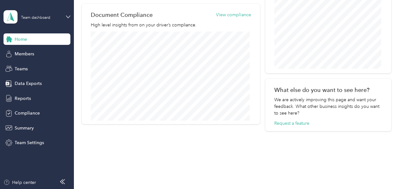
drag, startPoint x: 163, startPoint y: 120, endPoint x: 166, endPoint y: 137, distance: 16.8
click at [233, 14] on button "View compliance" at bounding box center [233, 14] width 35 height 7
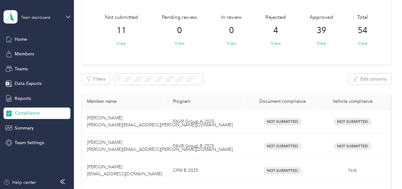
scroll to position [31, 0]
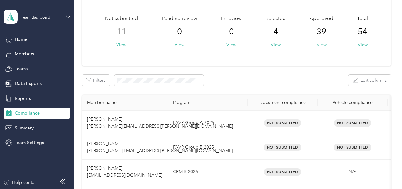
click at [321, 44] on button "View" at bounding box center [321, 44] width 10 height 7
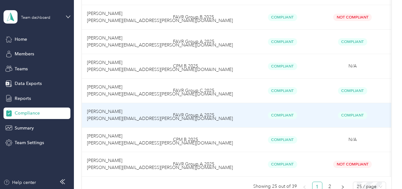
scroll to position [617, 0]
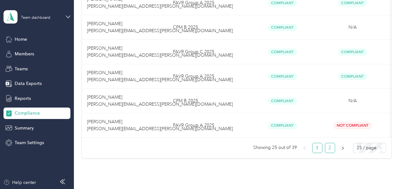
click at [327, 151] on link "2" at bounding box center [330, 148] width 10 height 10
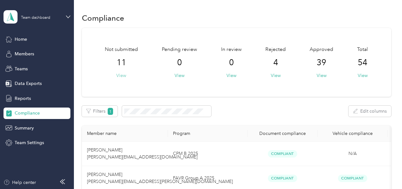
click at [120, 77] on button "View" at bounding box center [121, 75] width 10 height 7
